Goal: Find specific page/section: Find specific page/section

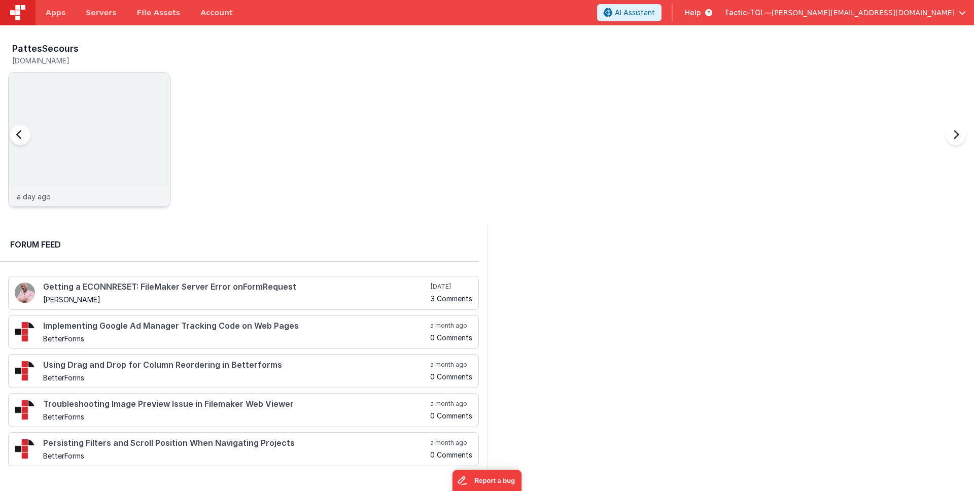
click at [90, 195] on div "a day ago" at bounding box center [89, 196] width 161 height 20
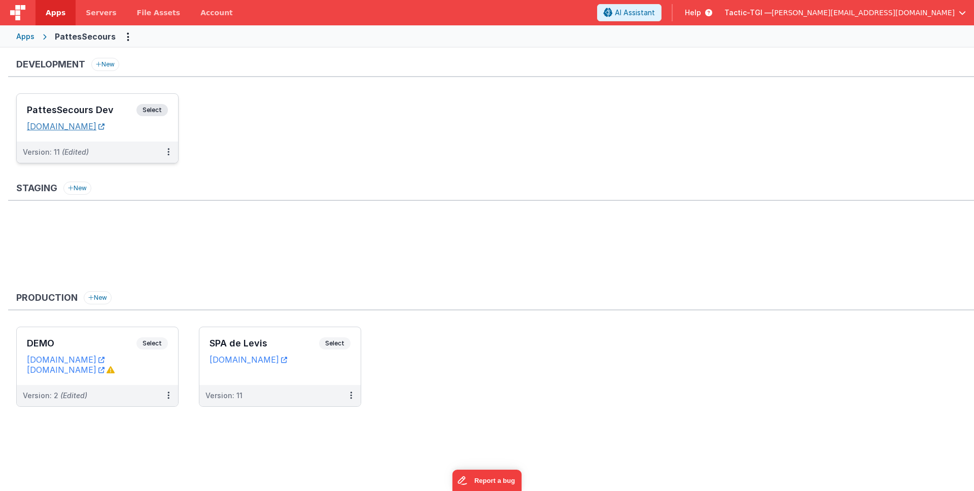
click at [104, 131] on link "[DOMAIN_NAME]" at bounding box center [66, 126] width 78 height 10
click at [227, 224] on ul at bounding box center [494, 250] width 957 height 66
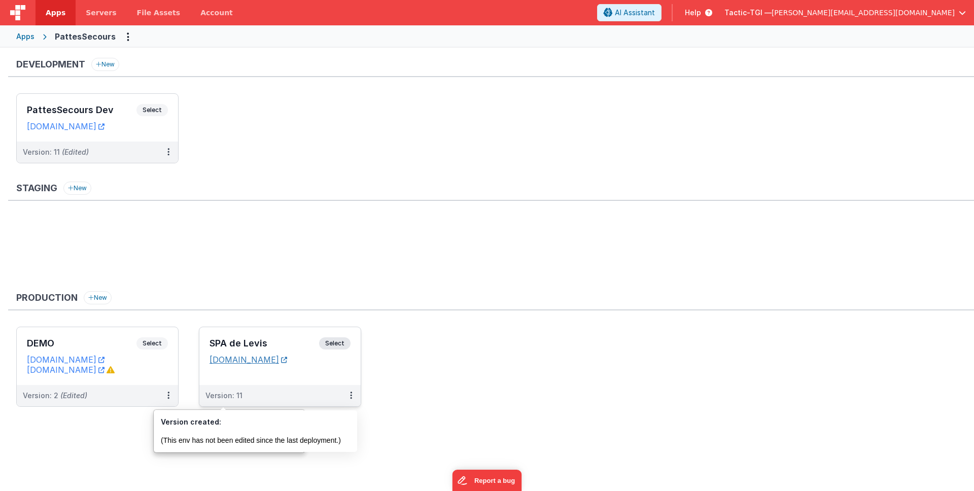
click at [232, 361] on link "[DOMAIN_NAME]" at bounding box center [248, 359] width 78 height 10
click at [244, 395] on div "Version: 11" at bounding box center [273, 395] width 136 height 10
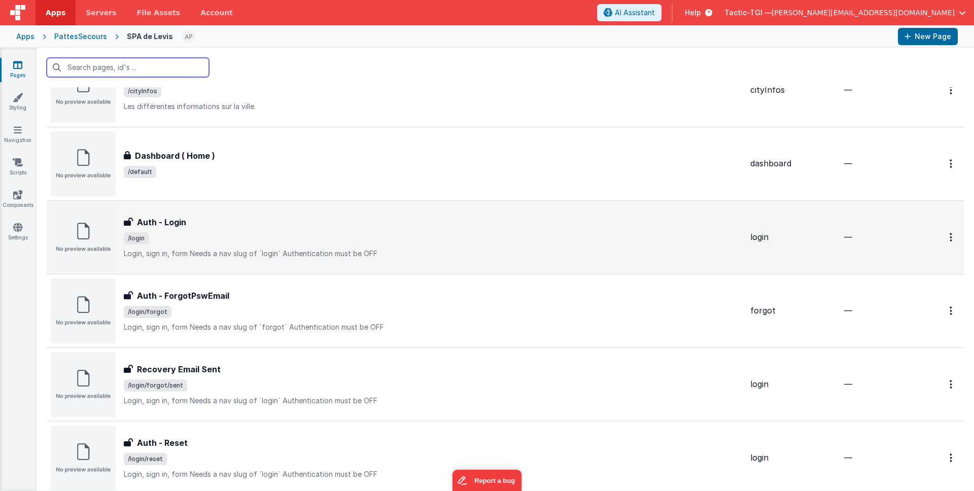
scroll to position [390, 0]
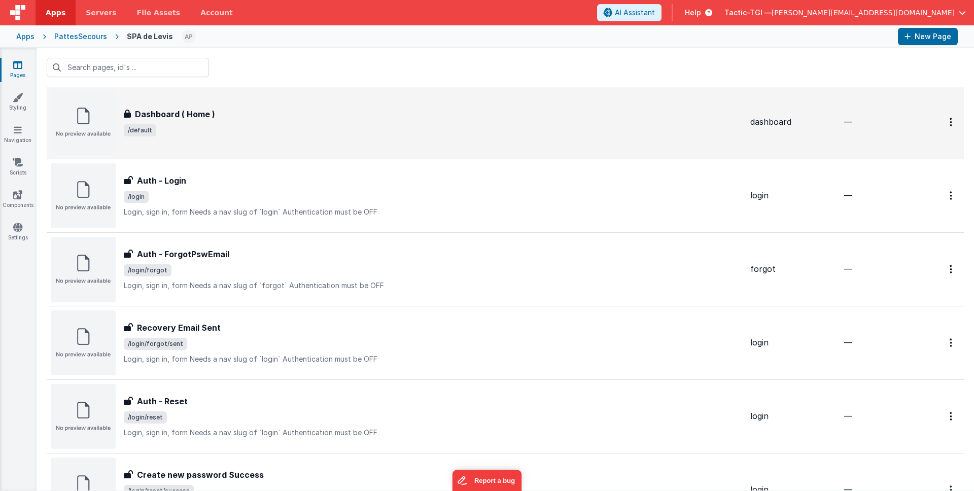
click at [470, 122] on div "Dashboard ( Home ) Dashboard ( Home ) /default" at bounding box center [433, 122] width 618 height 28
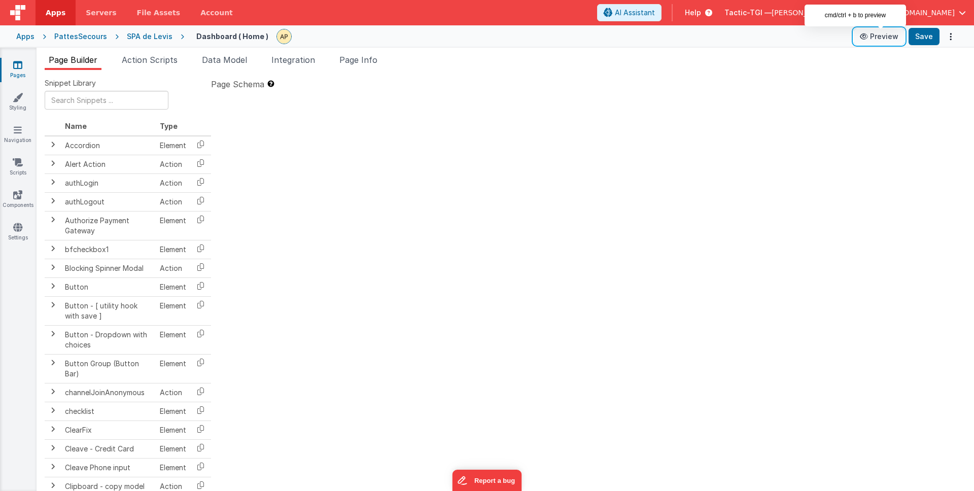
click at [885, 38] on button "Preview" at bounding box center [878, 36] width 51 height 16
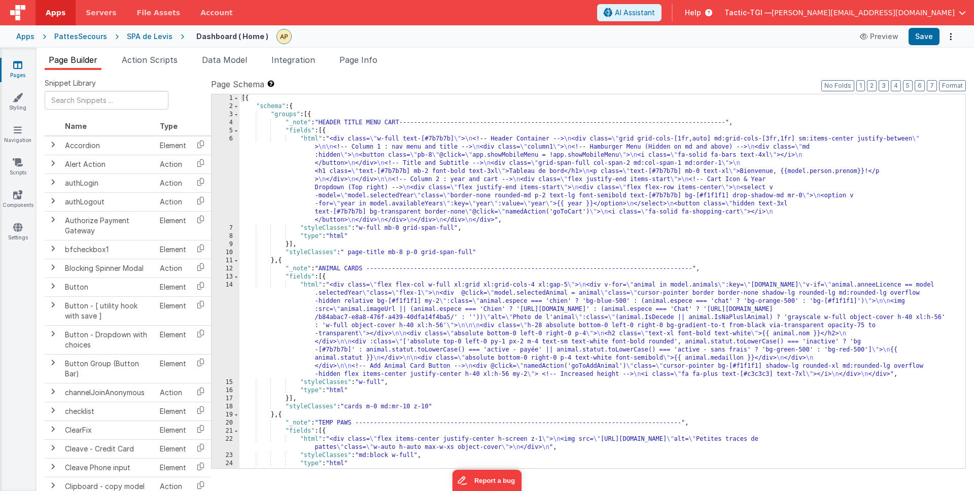
click at [127, 35] on div "SPA de Levis" at bounding box center [150, 36] width 46 height 10
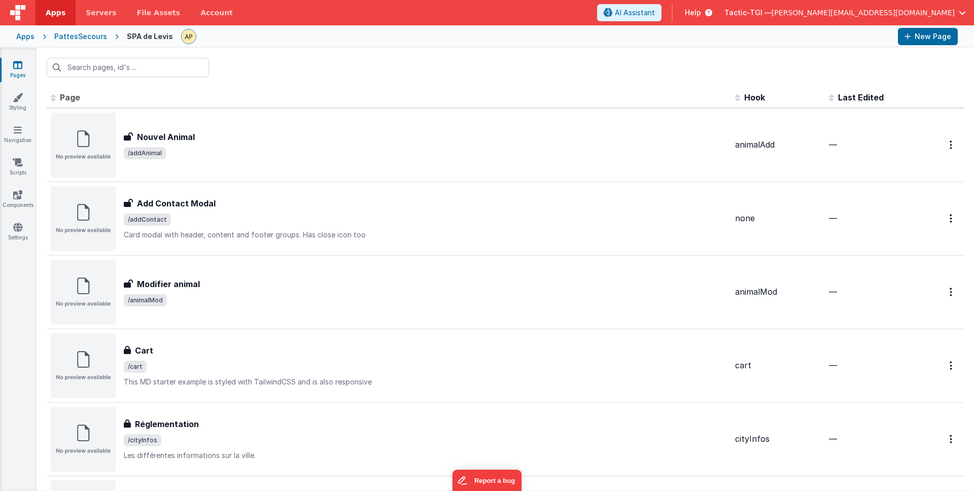
click at [96, 37] on div "PattesSecours" at bounding box center [80, 36] width 53 height 10
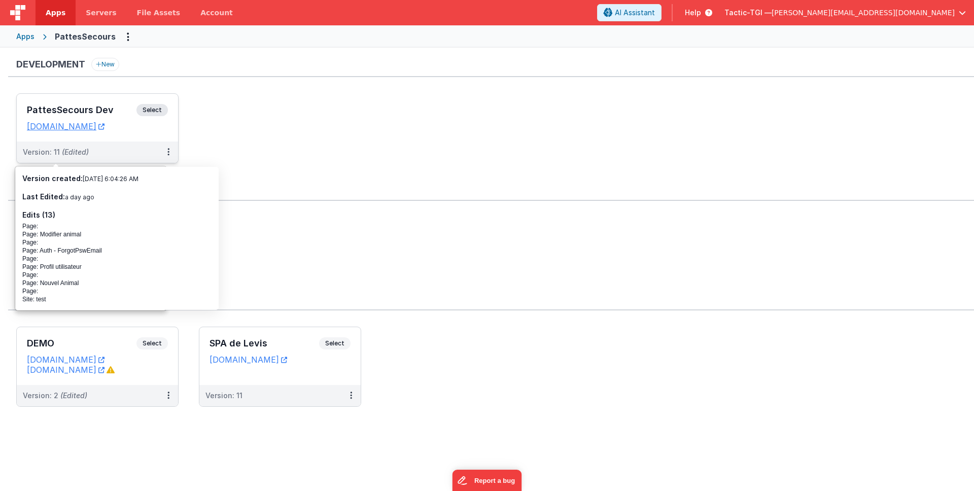
click at [80, 148] on span "(Edited)" at bounding box center [75, 152] width 27 height 9
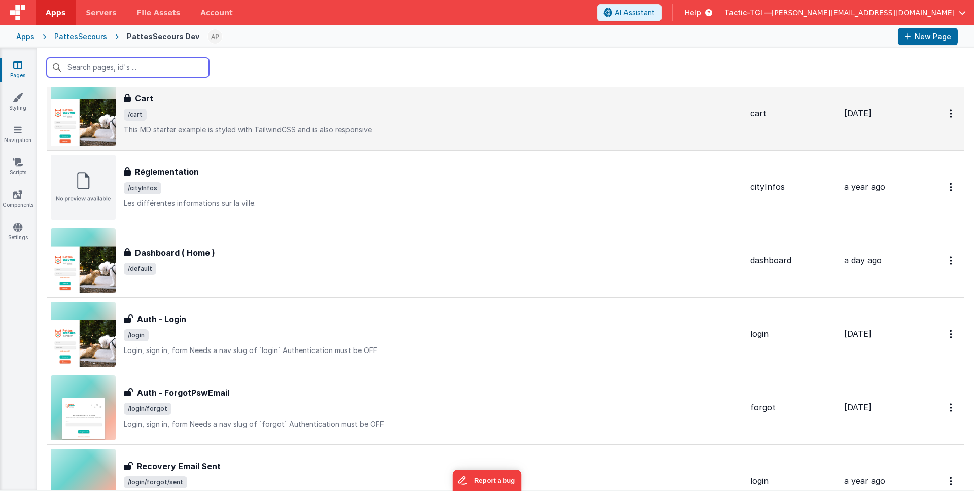
scroll to position [185, 0]
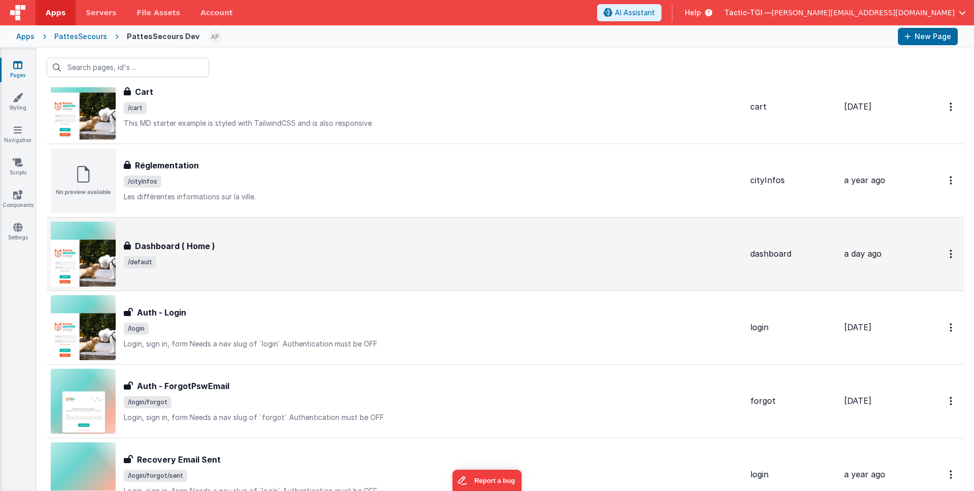
click at [175, 274] on div "Dashboard ( Home ) Dashboard ( Home ) /default" at bounding box center [396, 254] width 691 height 65
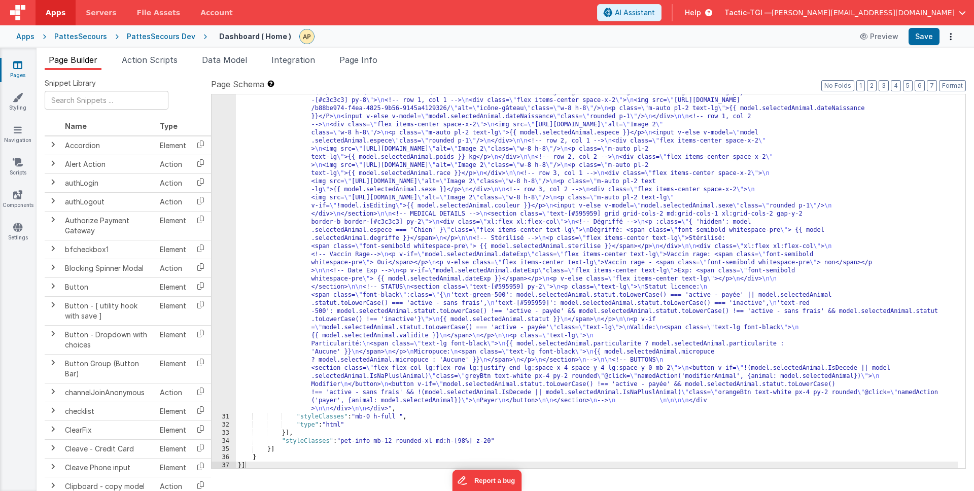
scroll to position [598, 0]
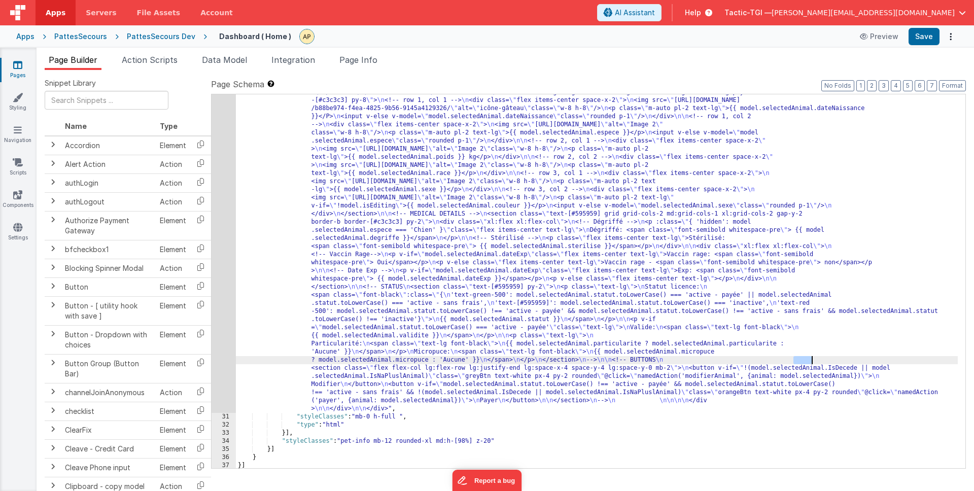
drag, startPoint x: 793, startPoint y: 361, endPoint x: 812, endPoint y: 361, distance: 19.3
click at [812, 361] on div ""html" : "<!-- whole pannel parent container --> \n <div v-if= \" model.selecte…" at bounding box center [597, 376] width 722 height 836
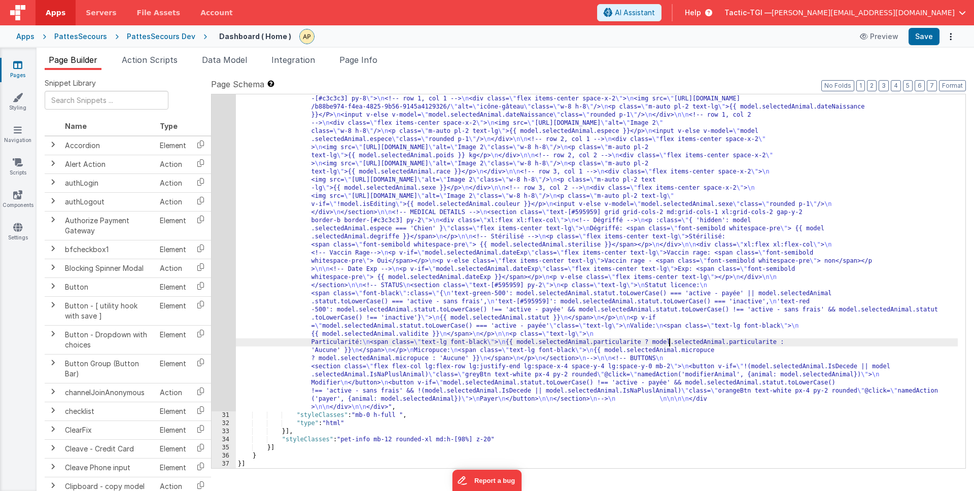
click at [669, 342] on div ""html" : "<!-- whole pannel parent container --> \n <div v-if= \" model.selecte…" at bounding box center [597, 375] width 722 height 836
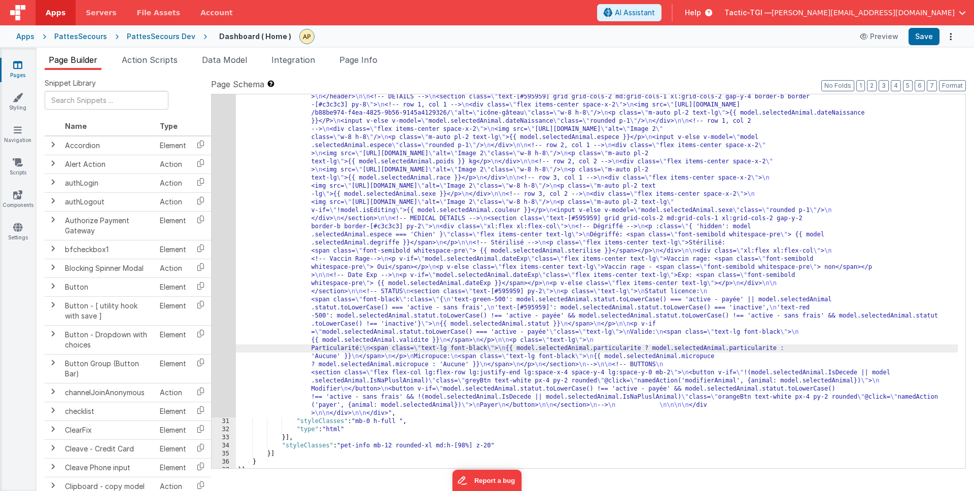
click at [487, 306] on div ""html" : "<!-- whole pannel parent container --> \n <div v-if= \" model.selecte…" at bounding box center [597, 381] width 722 height 836
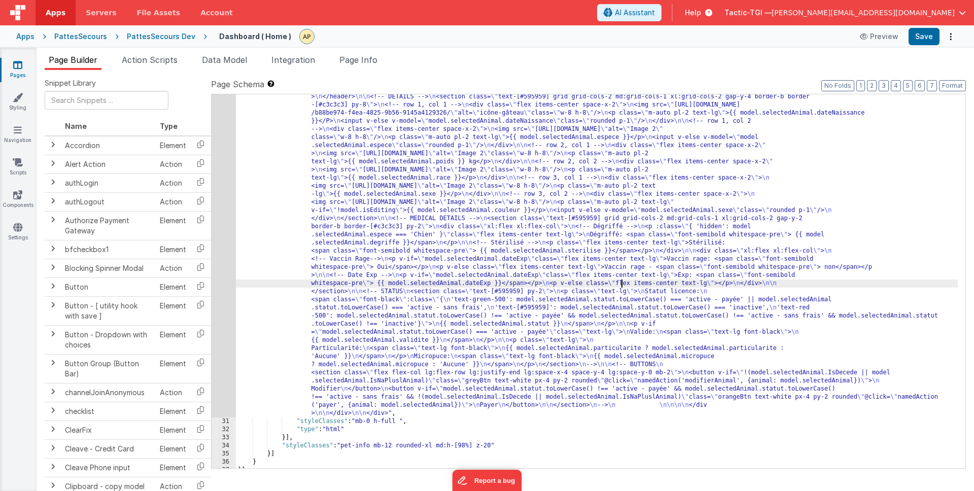
click at [622, 281] on div ""html" : "<!-- whole pannel parent container --> \n <div v-if= \" model.selecte…" at bounding box center [597, 381] width 722 height 836
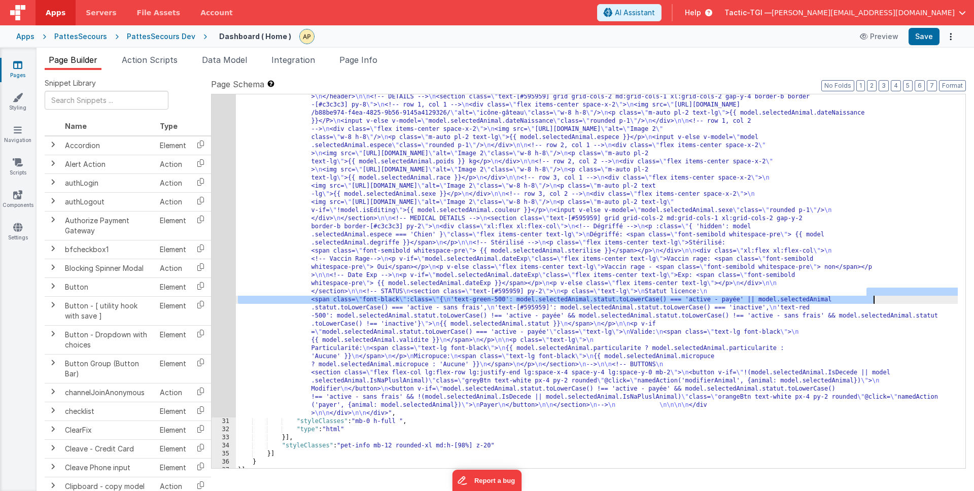
drag, startPoint x: 866, startPoint y: 292, endPoint x: 874, endPoint y: 302, distance: 13.3
click at [874, 302] on div ""html" : "<!-- whole pannel parent container --> \n <div v-if= \" model.selecte…" at bounding box center [597, 381] width 722 height 836
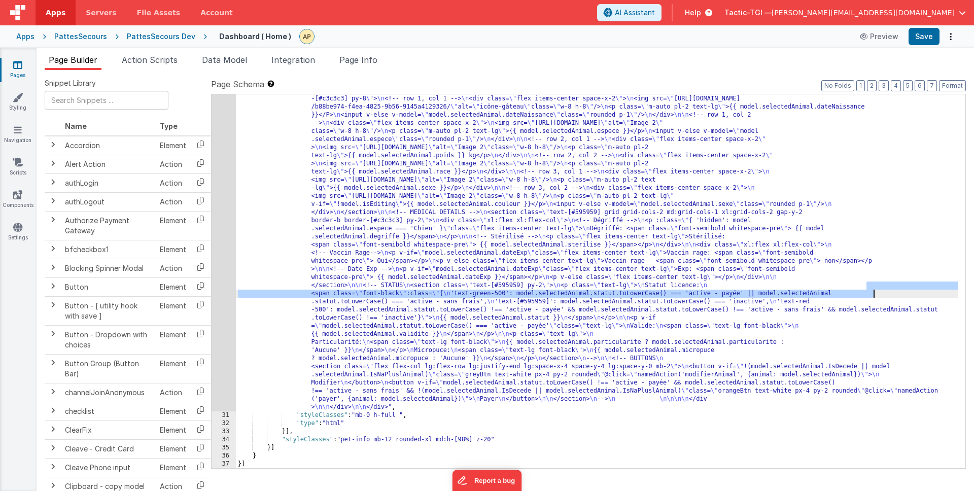
scroll to position [600, 0]
click at [490, 291] on div ""html" : "<!-- whole pannel parent container --> \n <div v-if= \" model.selecte…" at bounding box center [597, 375] width 722 height 836
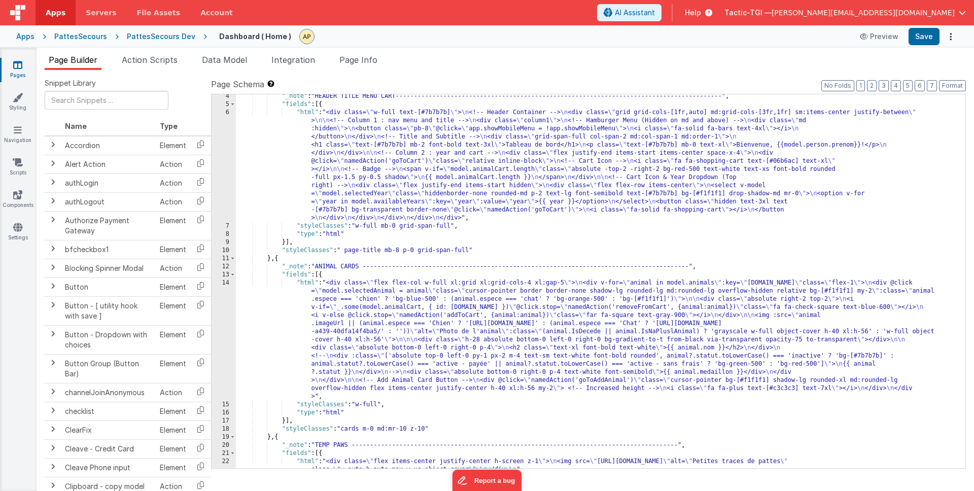
scroll to position [27, 0]
click at [551, 261] on div ""_note" : "HEADER TITLE MENU CART----------------------------------------------…" at bounding box center [597, 287] width 722 height 390
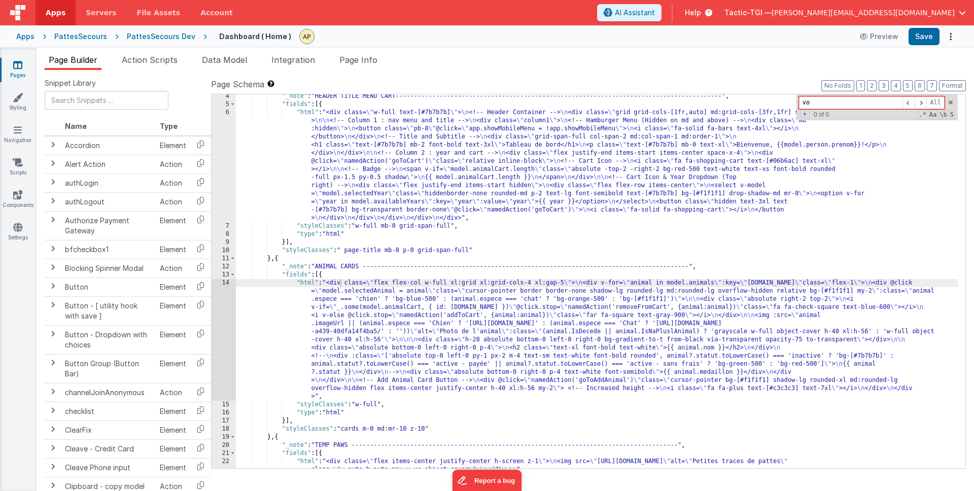
type input "v"
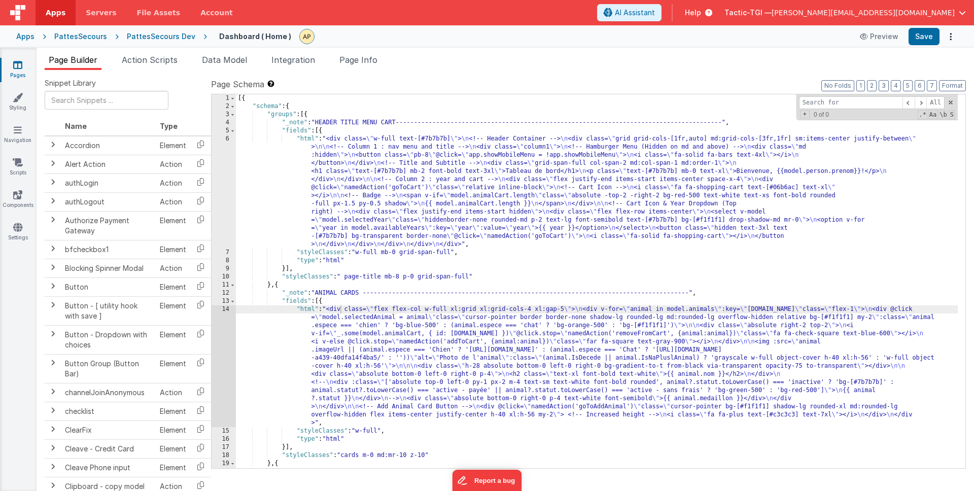
click at [145, 52] on div "Page Builder Action Scripts Data Model Integration Page Info Snippet Library Na…" at bounding box center [505, 269] width 937 height 443
click at [154, 55] on span "Action Scripts" at bounding box center [150, 60] width 56 height 10
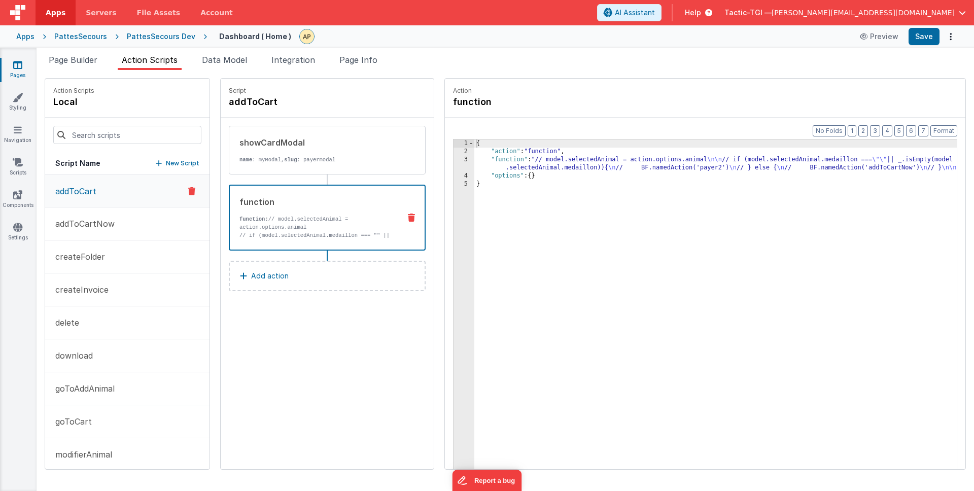
click at [307, 240] on div "function function: // model.selectedAnimal = action.options.animal // if (model…" at bounding box center [327, 218] width 197 height 66
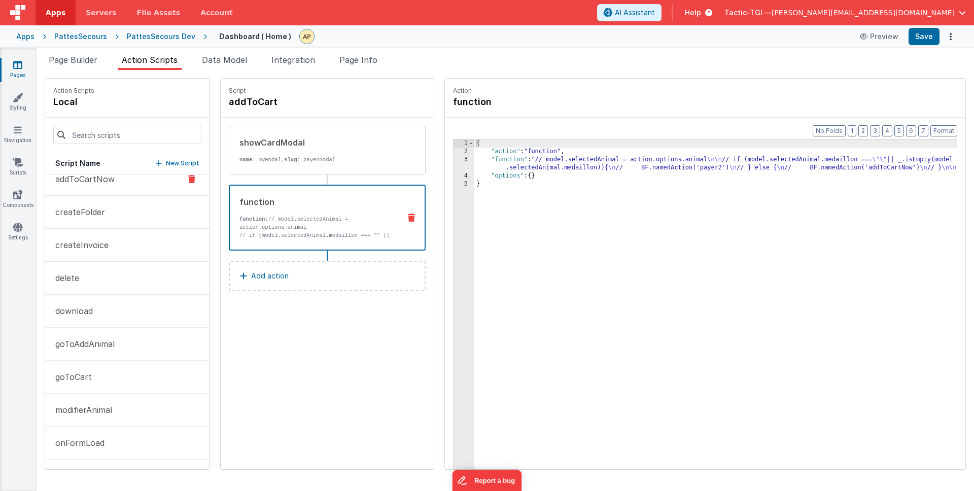
click at [95, 183] on p "addToCartNow" at bounding box center [81, 179] width 65 height 12
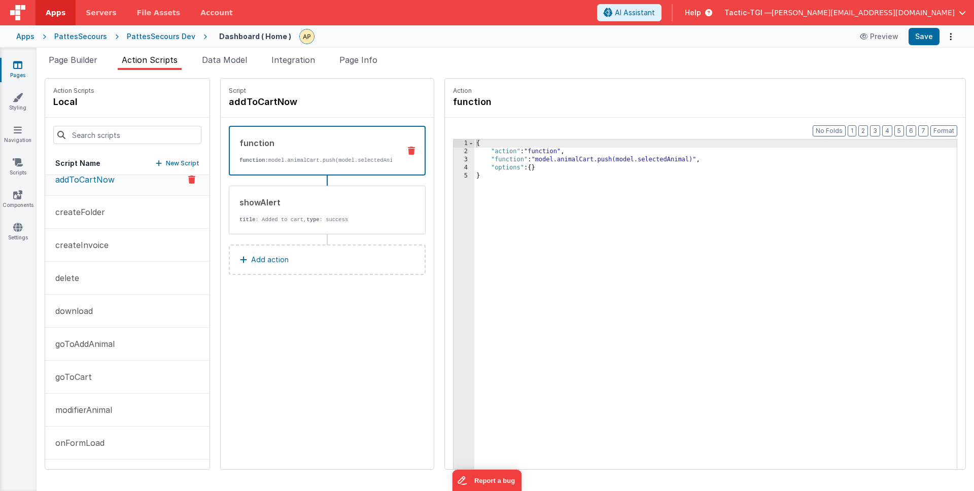
scroll to position [0, 0]
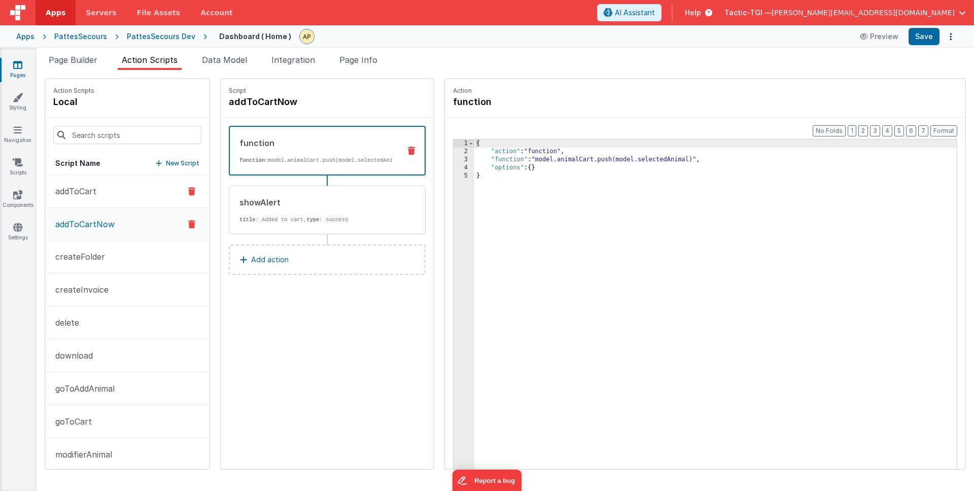
click at [93, 187] on p "addToCart" at bounding box center [72, 191] width 47 height 12
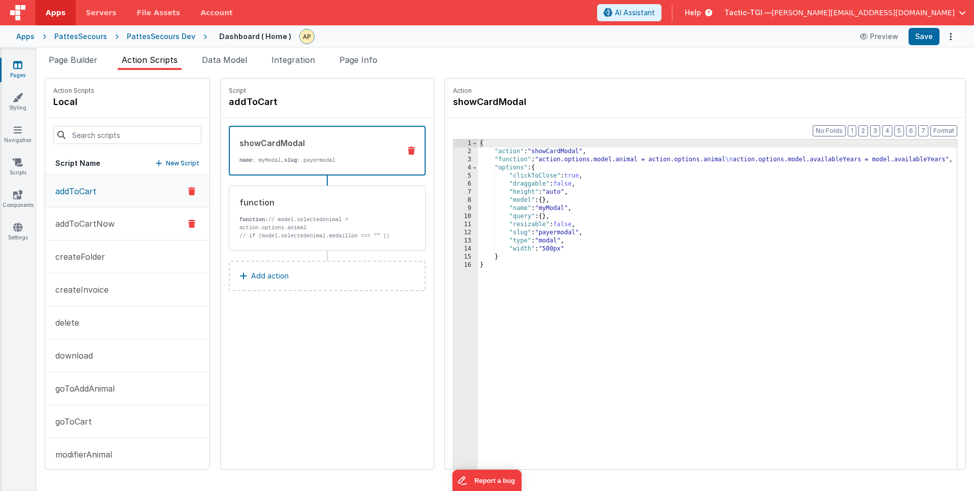
click at [110, 211] on button "addToCartNow" at bounding box center [127, 223] width 164 height 33
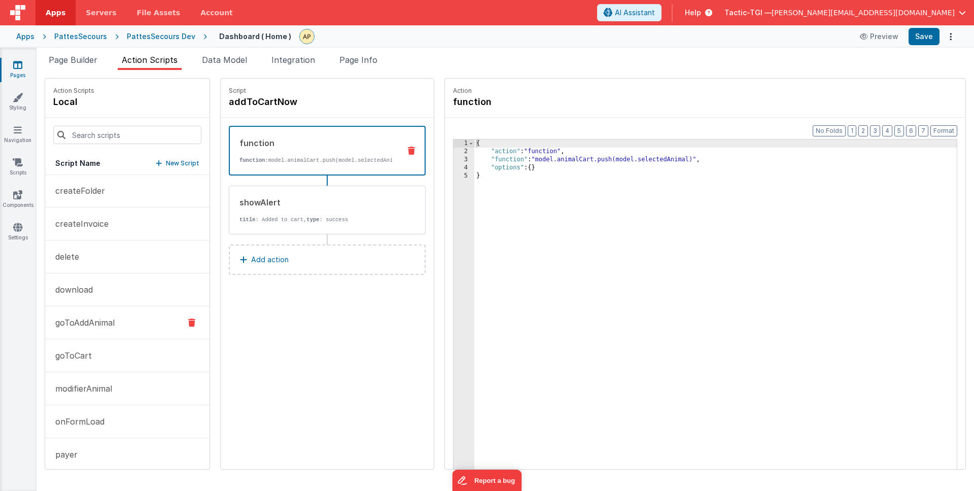
drag, startPoint x: 103, startPoint y: 291, endPoint x: 103, endPoint y: 311, distance: 19.8
click at [103, 291] on button "download" at bounding box center [127, 289] width 164 height 33
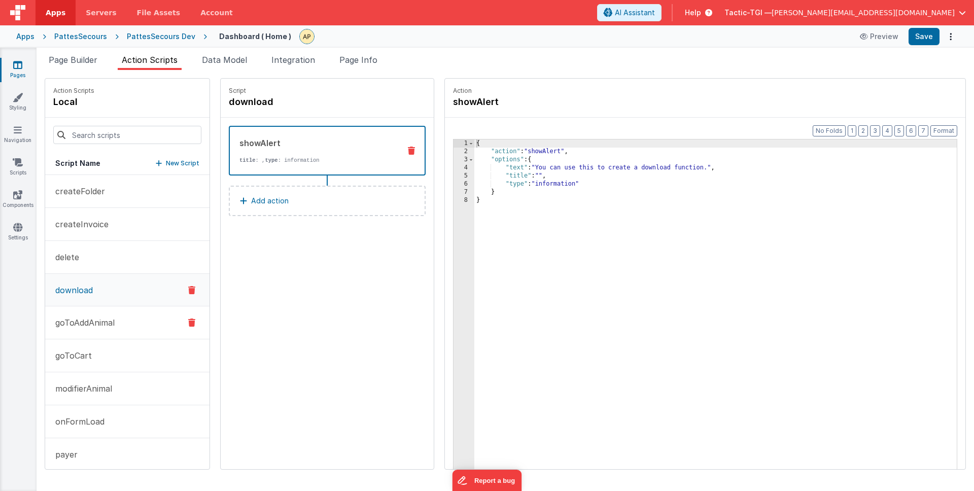
scroll to position [66, 0]
click at [103, 323] on p "goToAddAnimal" at bounding box center [81, 322] width 65 height 12
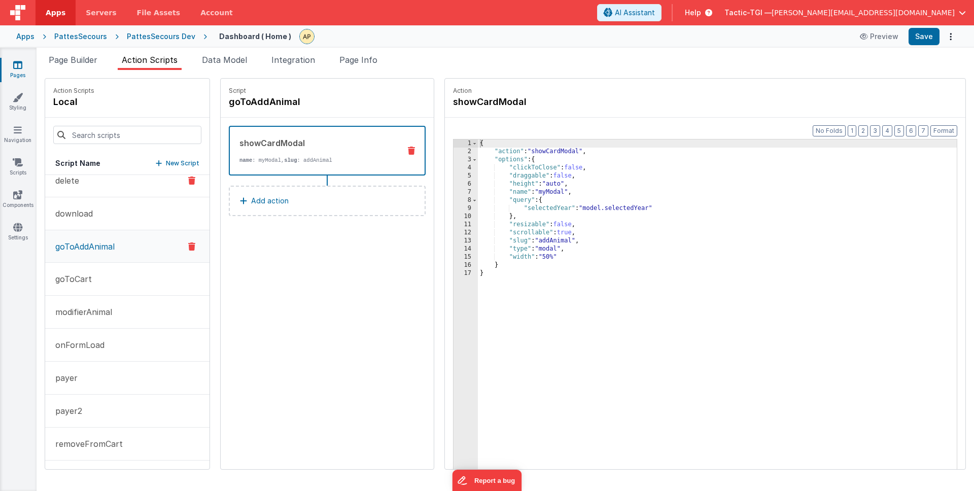
scroll to position [208, 0]
click at [79, 379] on p "removeFromCart" at bounding box center [86, 378] width 74 height 12
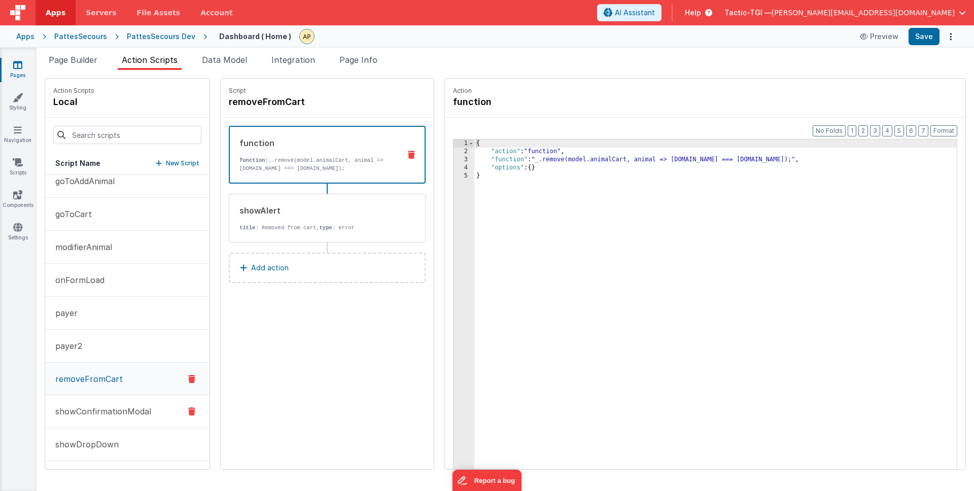
click at [92, 415] on p "showConfirmationModal" at bounding box center [100, 411] width 102 height 12
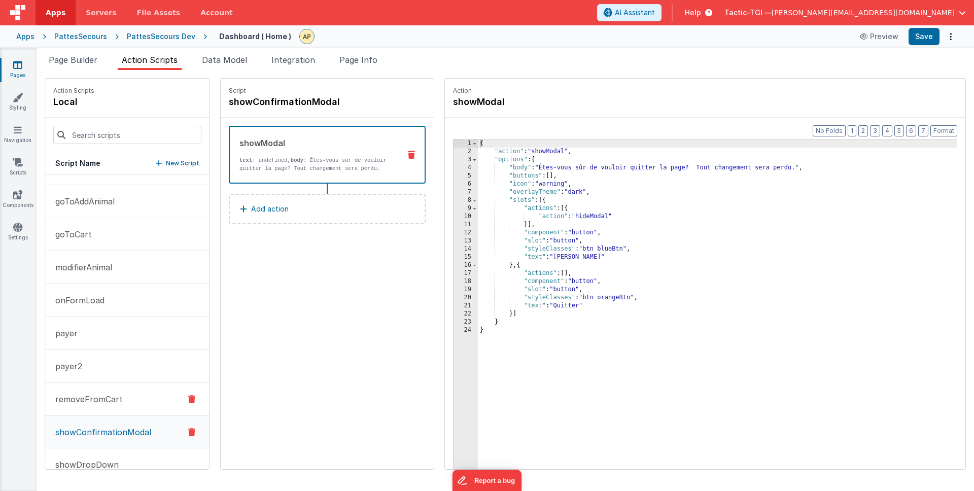
scroll to position [0, 0]
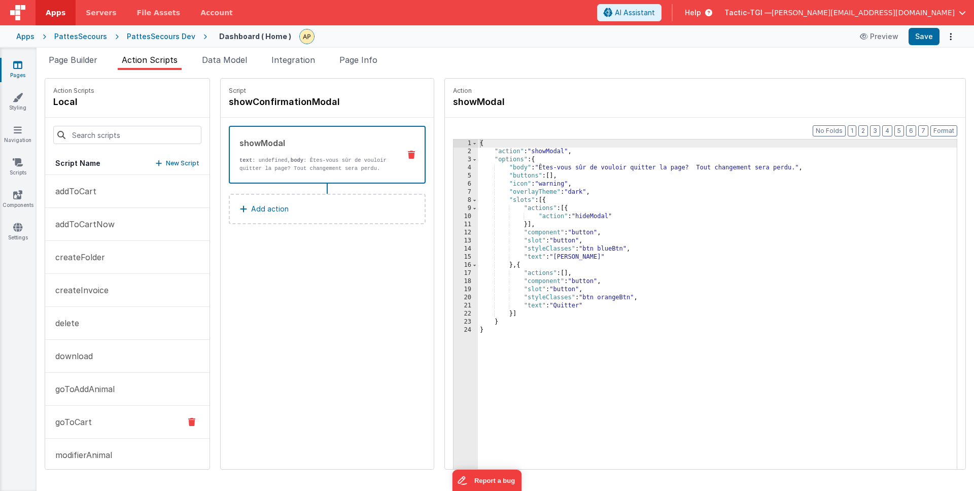
click at [81, 418] on p "goToCart" at bounding box center [70, 422] width 43 height 12
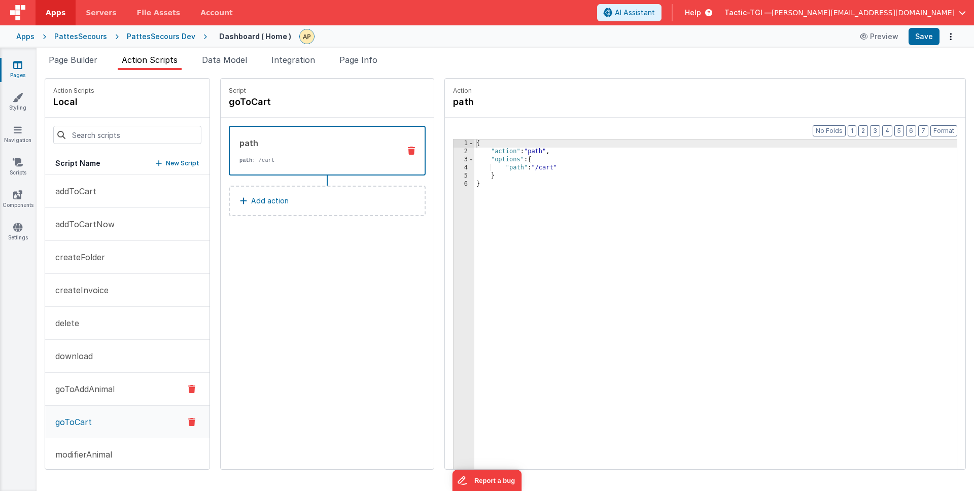
click at [85, 387] on p "goToAddAnimal" at bounding box center [81, 389] width 65 height 12
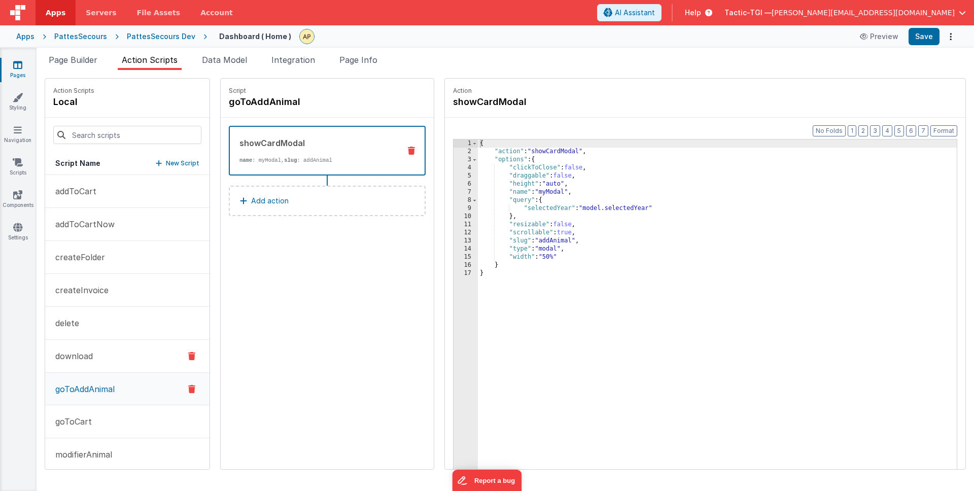
click at [80, 351] on p "download" at bounding box center [71, 356] width 44 height 12
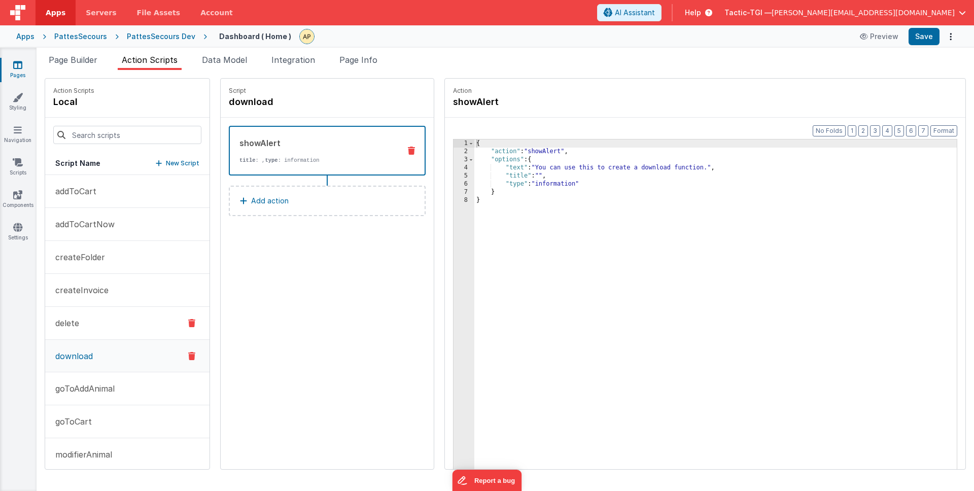
click at [85, 320] on button "delete" at bounding box center [127, 323] width 164 height 33
click at [90, 294] on p "createInvoice" at bounding box center [78, 290] width 59 height 12
click at [93, 265] on button "createFolder" at bounding box center [127, 257] width 164 height 33
click at [94, 230] on button "addToCartNow" at bounding box center [127, 224] width 164 height 33
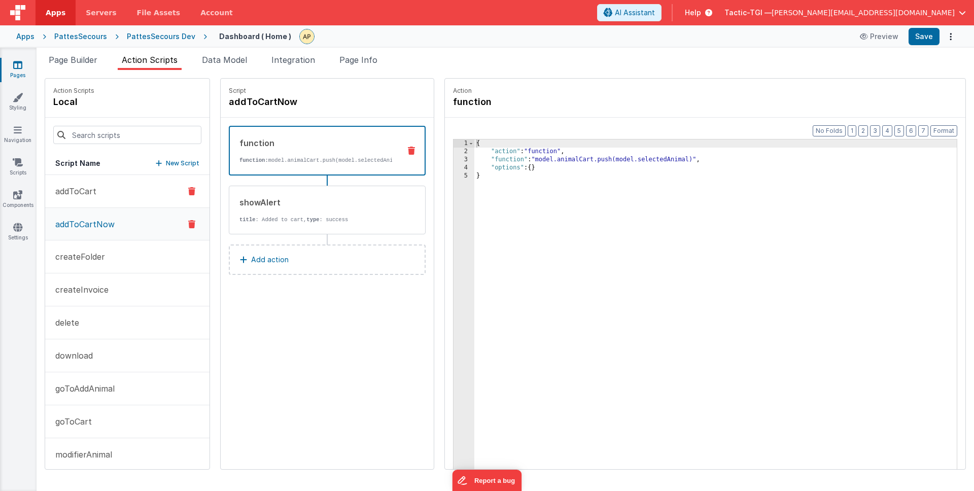
click at [102, 201] on button "addToCart" at bounding box center [127, 191] width 164 height 33
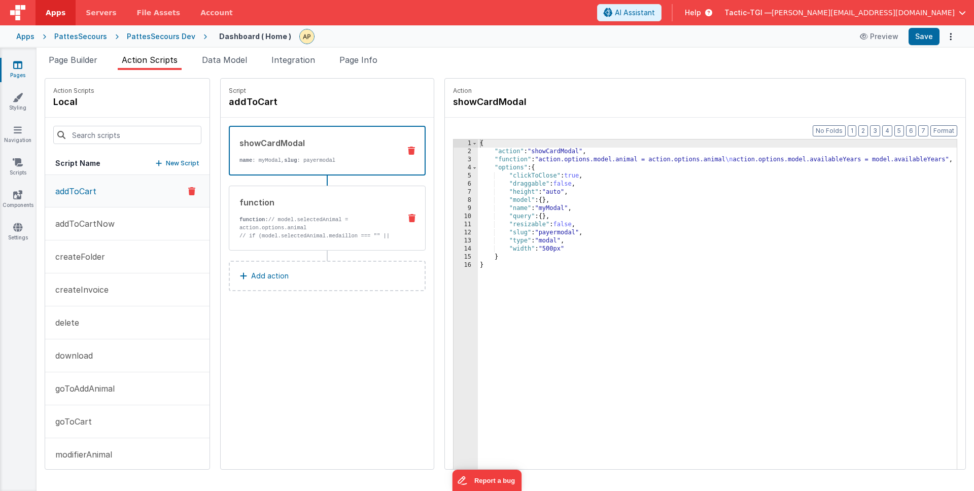
click at [259, 228] on p "function: // model.selectedAnimal = action.options.animal" at bounding box center [315, 223] width 153 height 16
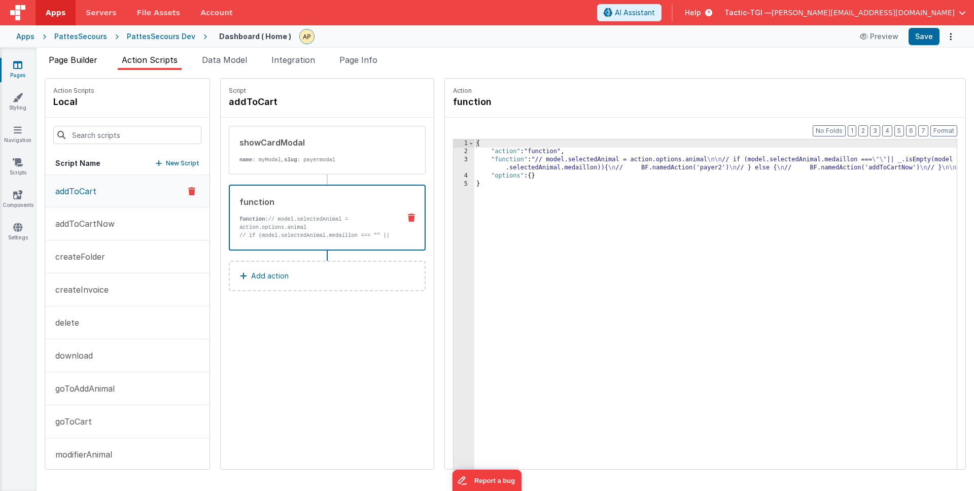
click at [62, 62] on span "Page Builder" at bounding box center [73, 60] width 49 height 10
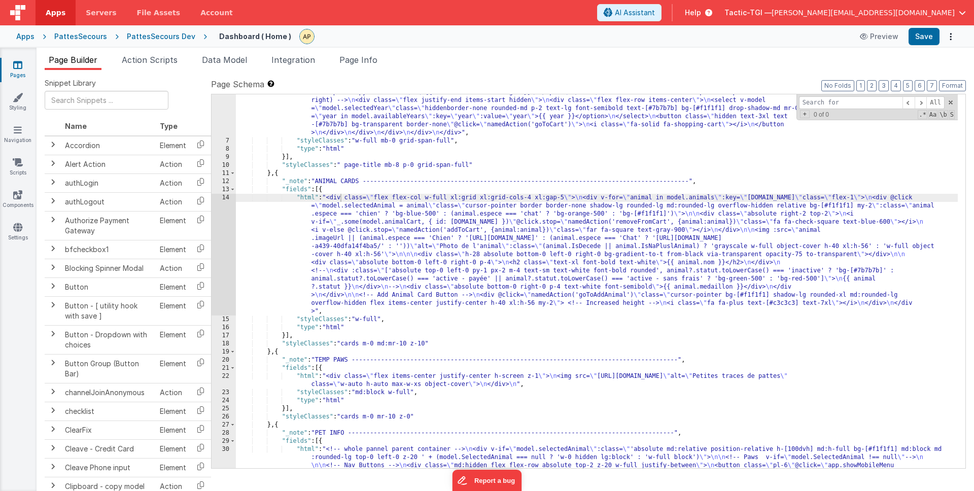
scroll to position [114, 0]
click at [586, 224] on div ""html" : "<div class= \" w-full text-[#7b7b7b] \" > \n <!-- Header Container --…" at bounding box center [597, 493] width 722 height 942
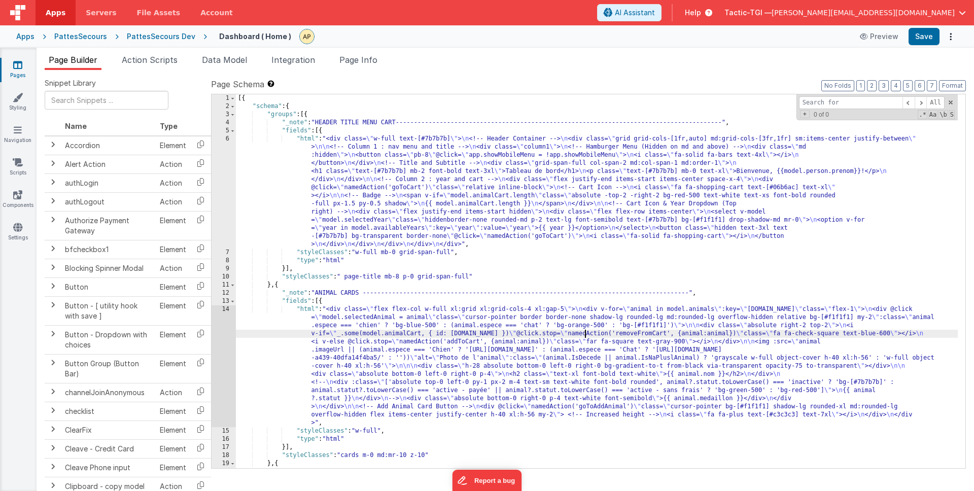
scroll to position [0, 0]
drag, startPoint x: 163, startPoint y: 59, endPoint x: 198, endPoint y: 61, distance: 34.6
click at [164, 59] on span "Action Scripts" at bounding box center [150, 60] width 56 height 10
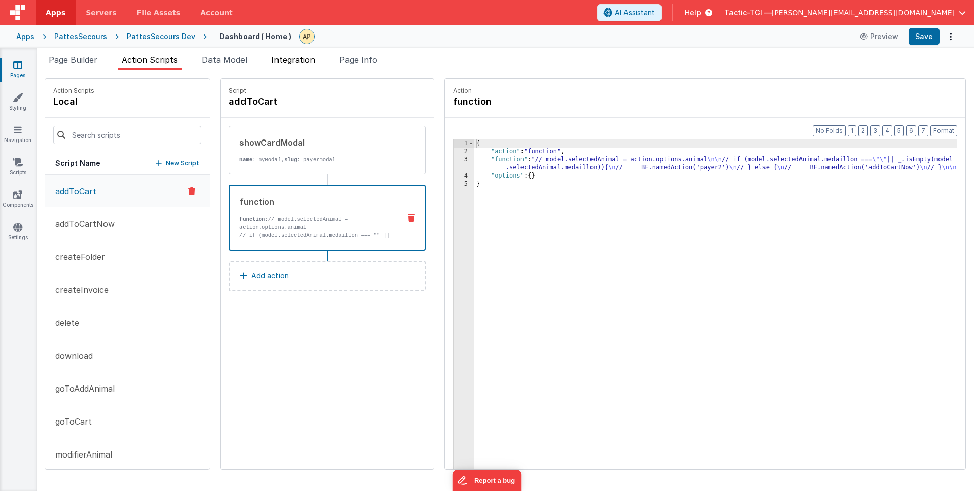
click at [297, 60] on span "Integration" at bounding box center [293, 60] width 44 height 10
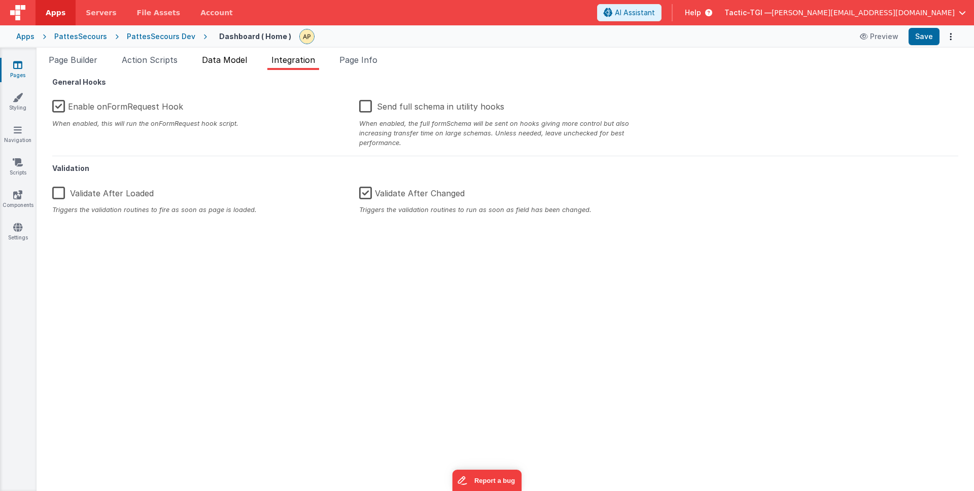
click at [238, 61] on span "Data Model" at bounding box center [224, 60] width 45 height 10
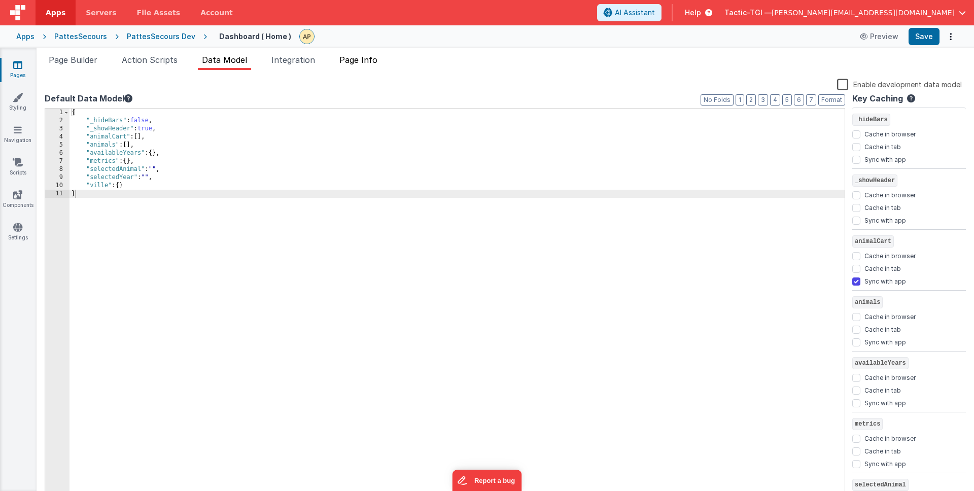
click at [340, 59] on li "Page Info" at bounding box center [358, 62] width 46 height 16
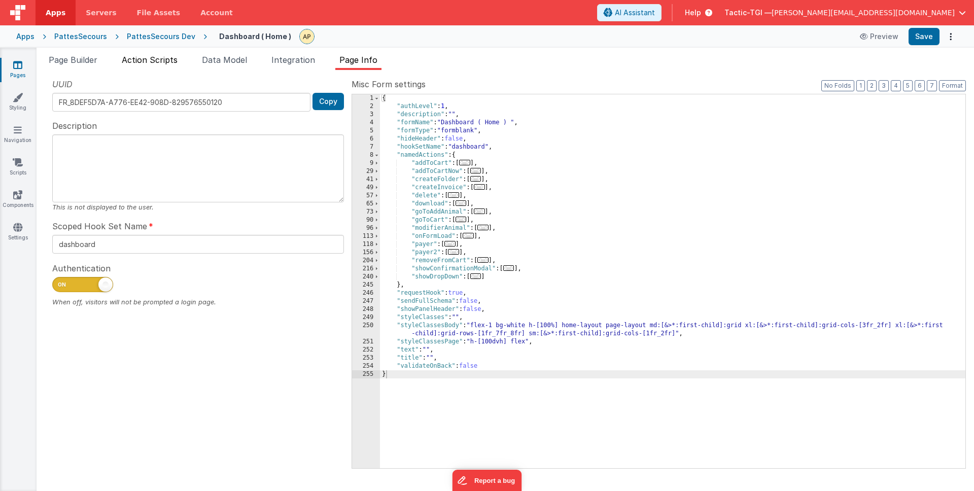
click at [151, 57] on span "Action Scripts" at bounding box center [150, 60] width 56 height 10
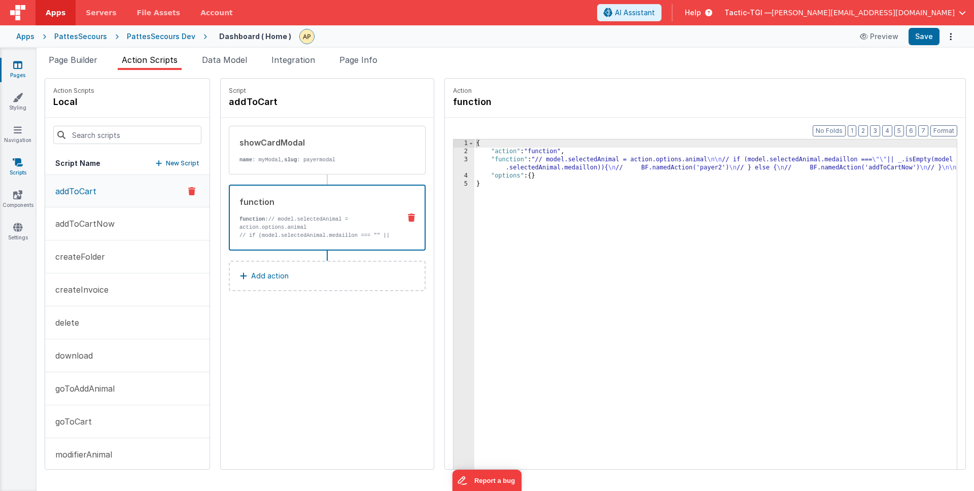
click at [25, 162] on link "Scripts" at bounding box center [17, 167] width 37 height 20
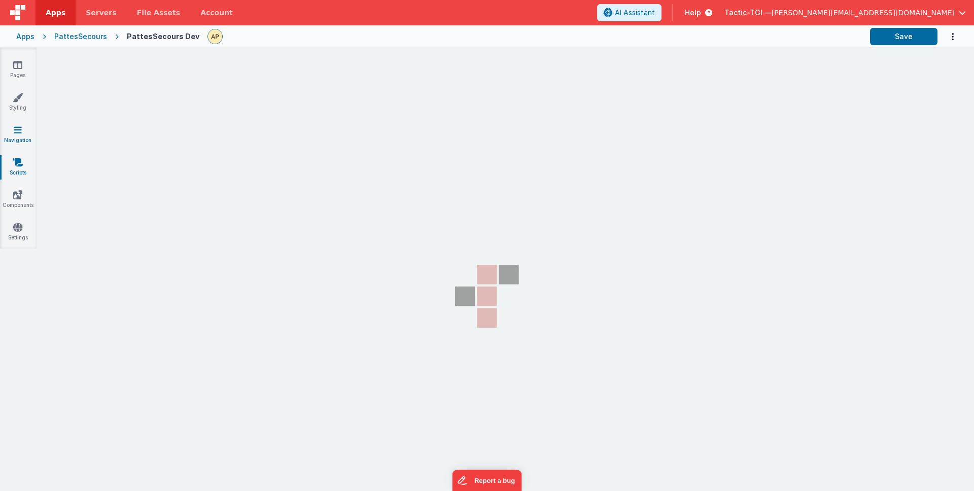
click at [18, 132] on icon at bounding box center [18, 130] width 8 height 10
click at [18, 136] on link "Navigation" at bounding box center [17, 135] width 37 height 20
click at [20, 200] on link "Components" at bounding box center [17, 200] width 37 height 20
click at [14, 105] on link "Styling" at bounding box center [17, 102] width 37 height 20
click at [135, 102] on section "Pages Styling Navigation Scripts Components Settings" at bounding box center [487, 271] width 974 height 446
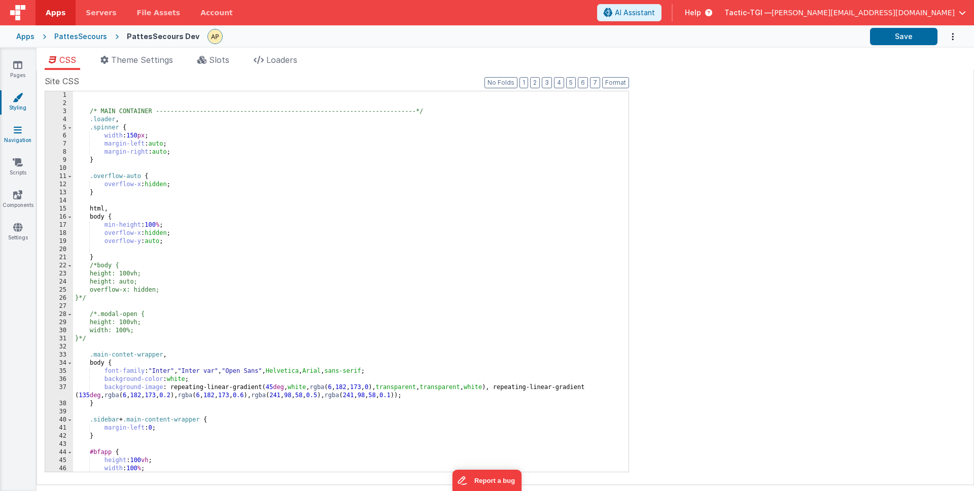
click at [26, 128] on link "Navigation" at bounding box center [17, 135] width 37 height 20
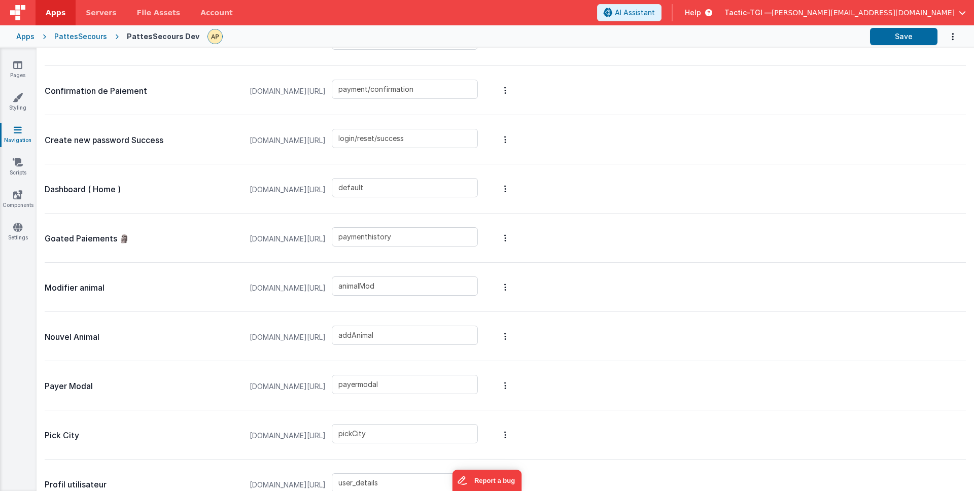
scroll to position [635, 0]
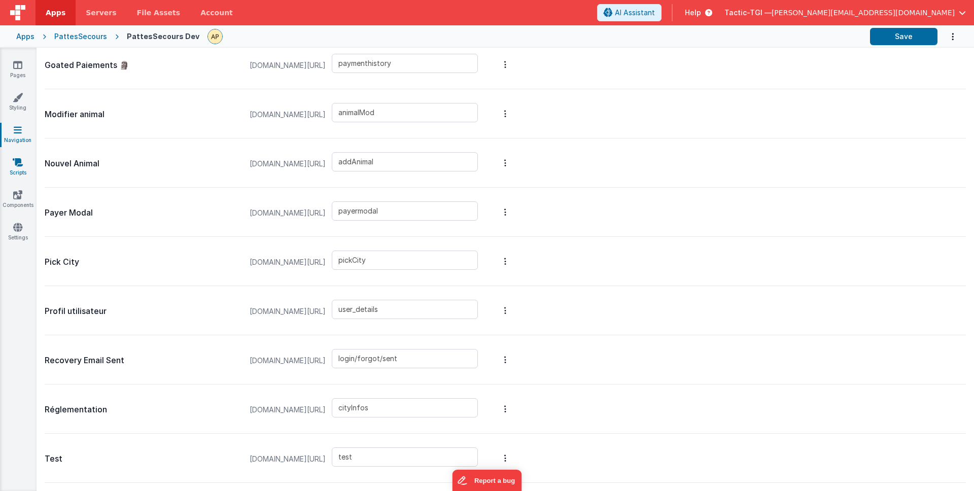
click at [11, 175] on link "Scripts" at bounding box center [17, 167] width 37 height 20
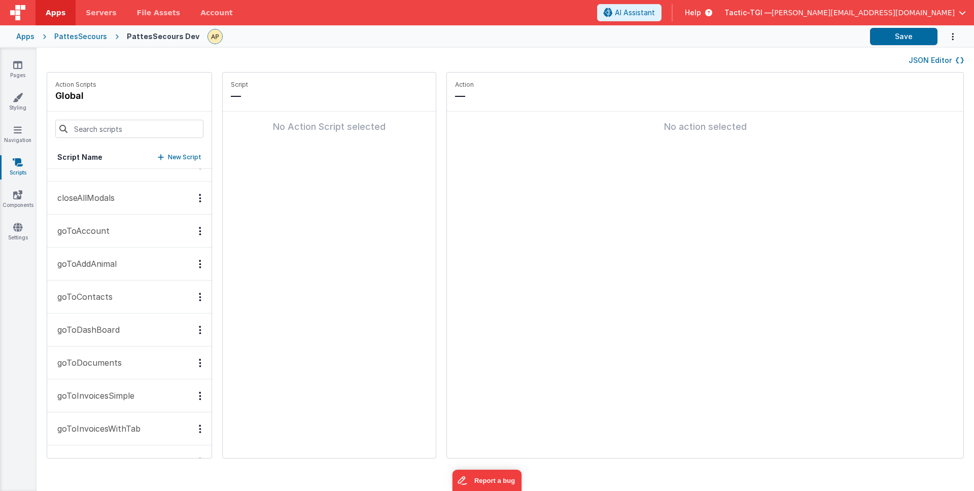
scroll to position [26, 0]
click at [108, 253] on p "goToAddAnimal" at bounding box center [83, 258] width 65 height 12
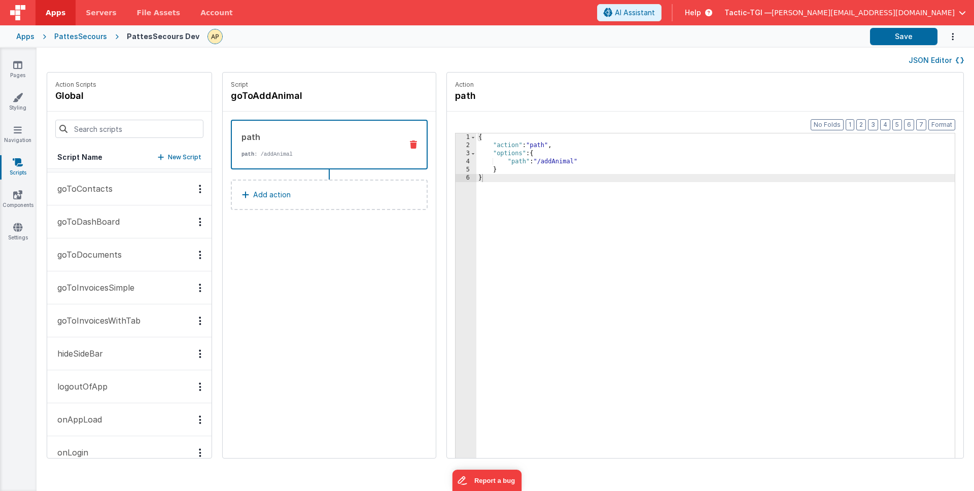
scroll to position [0, 0]
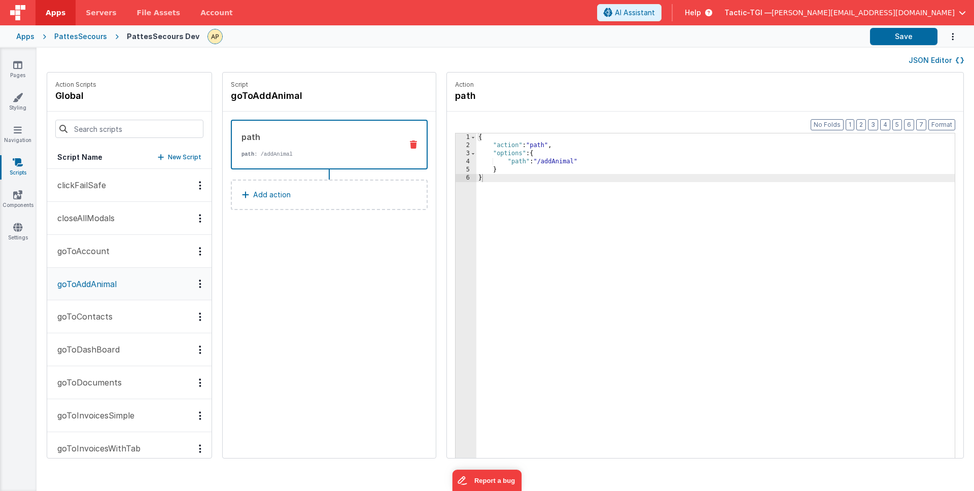
drag, startPoint x: 103, startPoint y: 313, endPoint x: 103, endPoint y: 339, distance: 25.9
click at [104, 314] on p "goToContacts" at bounding box center [81, 316] width 61 height 12
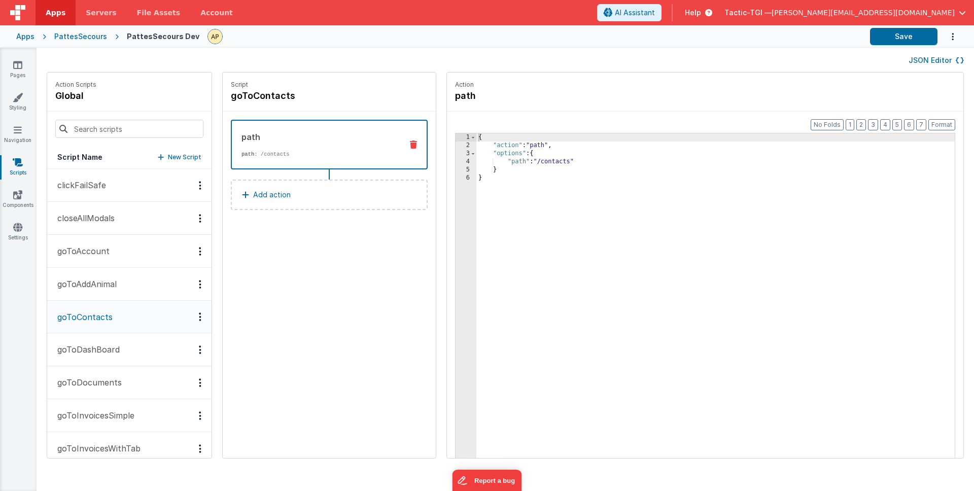
click at [103, 348] on p "goToDashBoard" at bounding box center [85, 349] width 68 height 12
click at [14, 228] on icon at bounding box center [17, 227] width 9 height 10
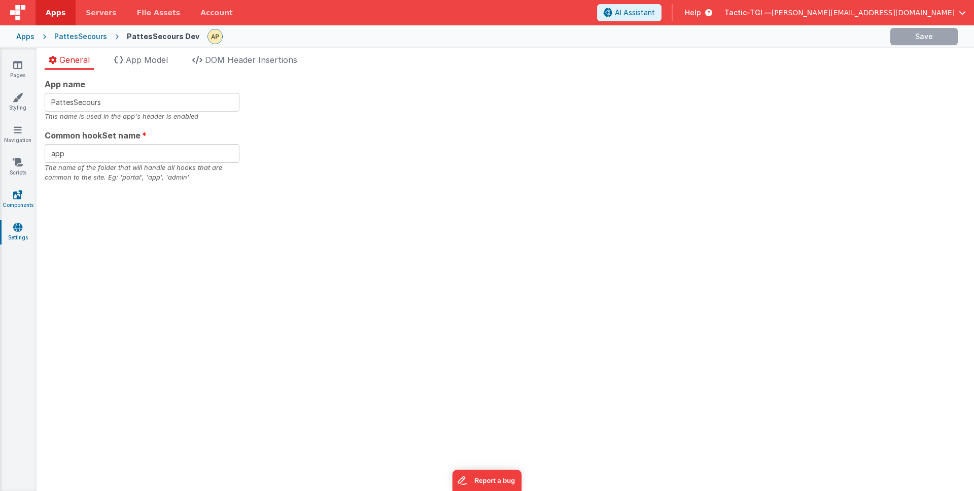
click at [16, 201] on link "Components" at bounding box center [17, 200] width 37 height 20
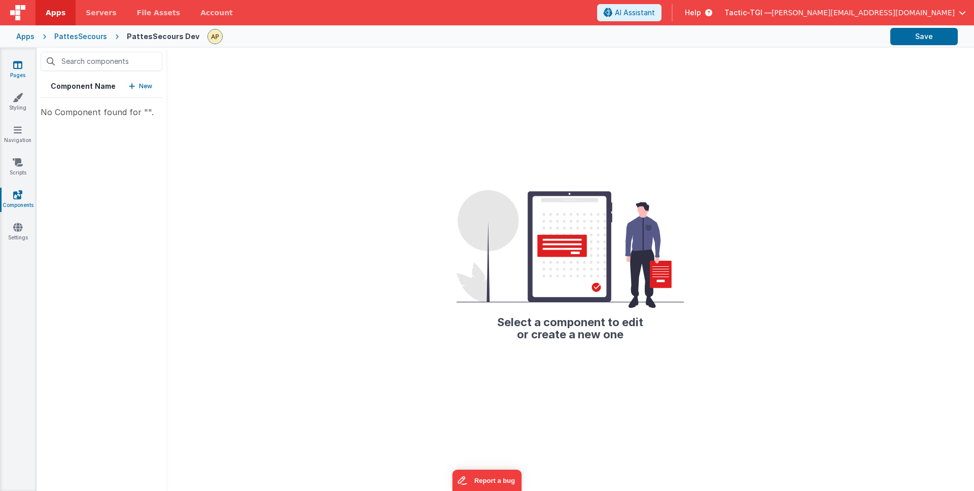
click at [31, 68] on link "Pages" at bounding box center [17, 70] width 37 height 20
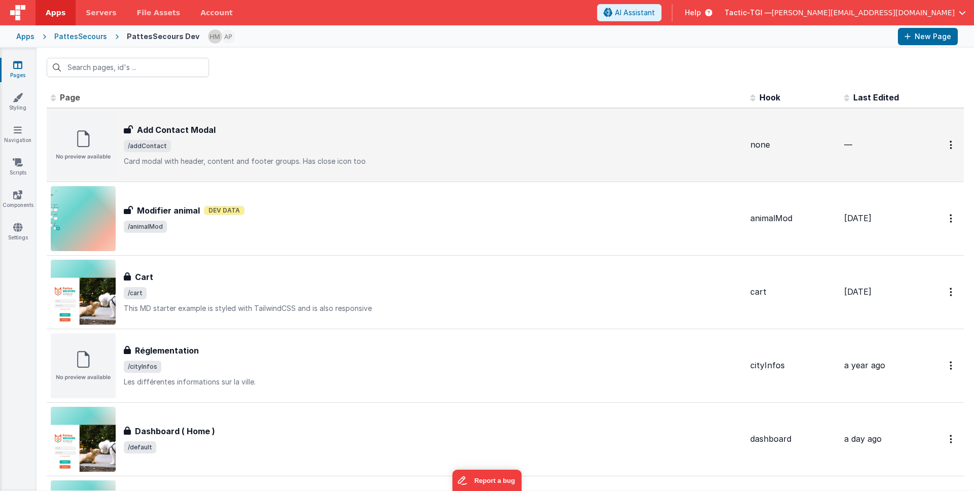
click at [378, 148] on span "/addContact" at bounding box center [433, 146] width 618 height 12
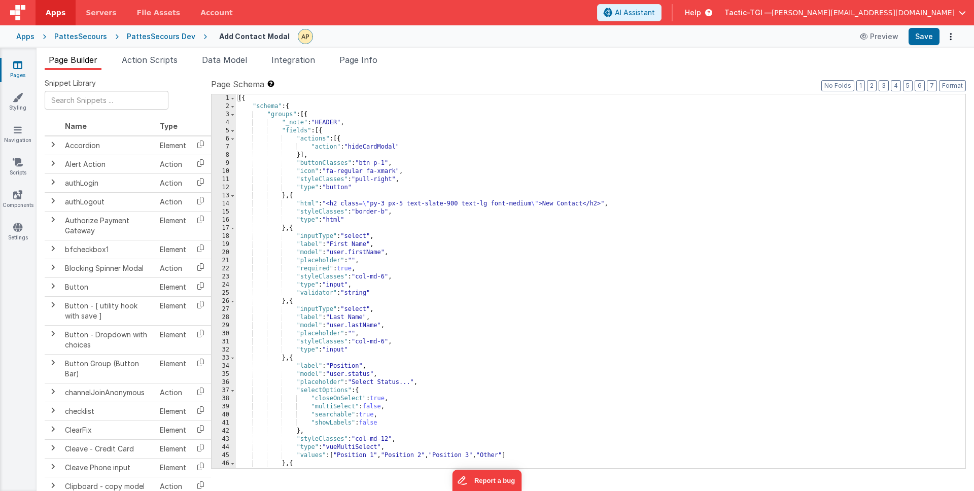
click at [24, 57] on div "Pages Styling Navigation Scripts Components Settings" at bounding box center [18, 269] width 37 height 443
click at [17, 59] on div "Pages Styling Navigation Scripts Components Settings" at bounding box center [18, 269] width 37 height 443
click at [174, 37] on div "PattesSecours Dev" at bounding box center [161, 36] width 68 height 10
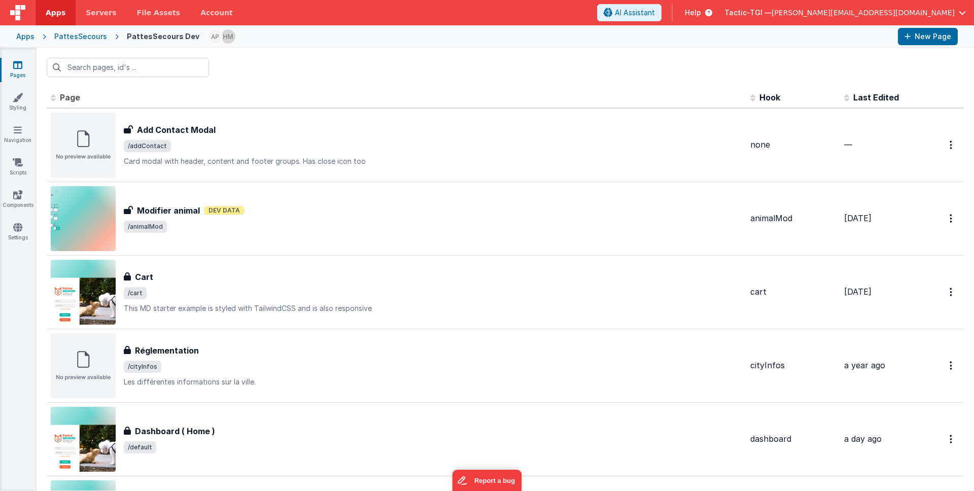
click at [85, 39] on div "PattesSecours" at bounding box center [80, 36] width 53 height 10
